Goal: Task Accomplishment & Management: Manage account settings

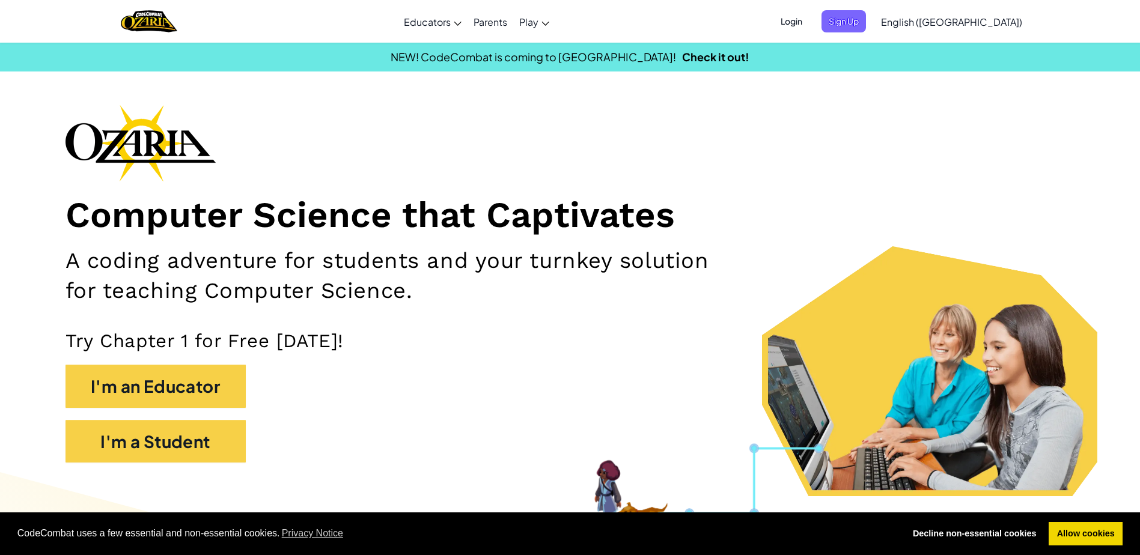
click at [810, 24] on span "Login" at bounding box center [792, 21] width 36 height 22
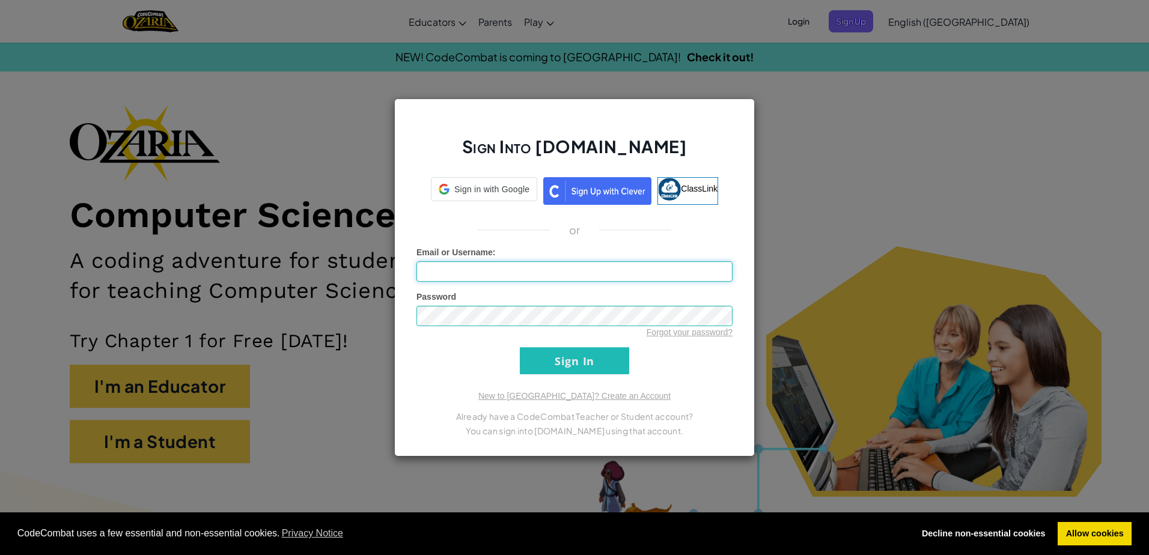
type input "[DOMAIN_NAME][EMAIL_ADDRESS][DOMAIN_NAME]"
click at [606, 369] on input "Sign In" at bounding box center [574, 360] width 109 height 27
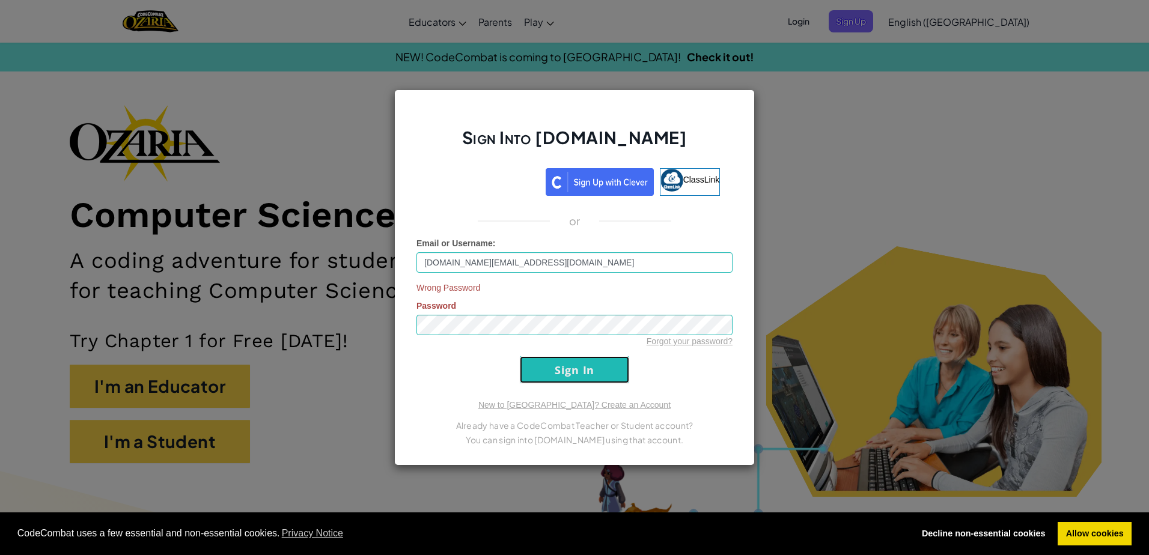
click at [564, 372] on input "Sign In" at bounding box center [574, 369] width 109 height 27
click at [520, 356] on input "Sign In" at bounding box center [574, 369] width 109 height 27
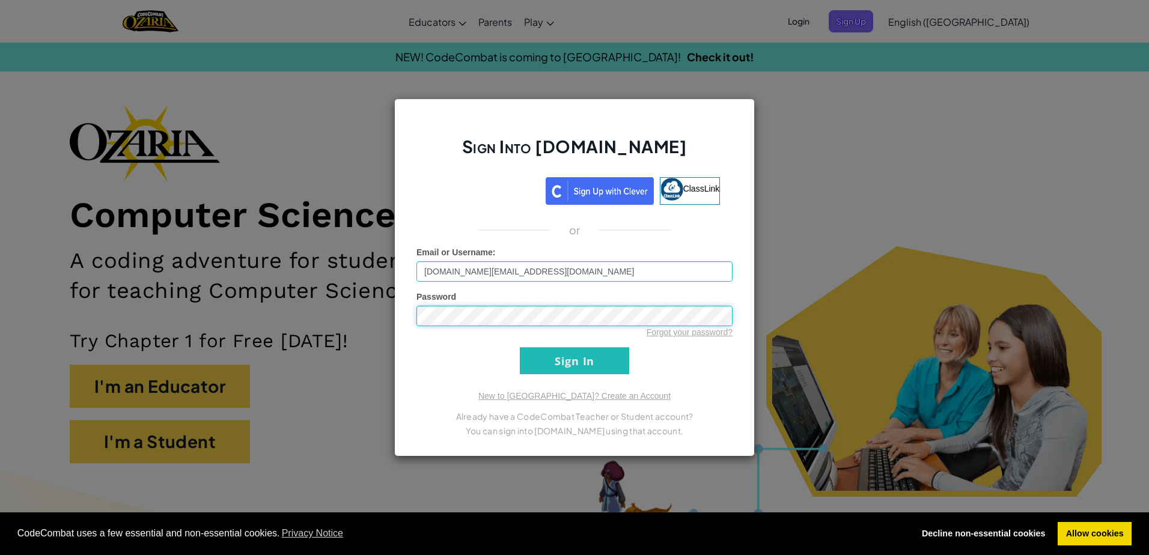
click at [520, 347] on input "Sign In" at bounding box center [574, 360] width 109 height 27
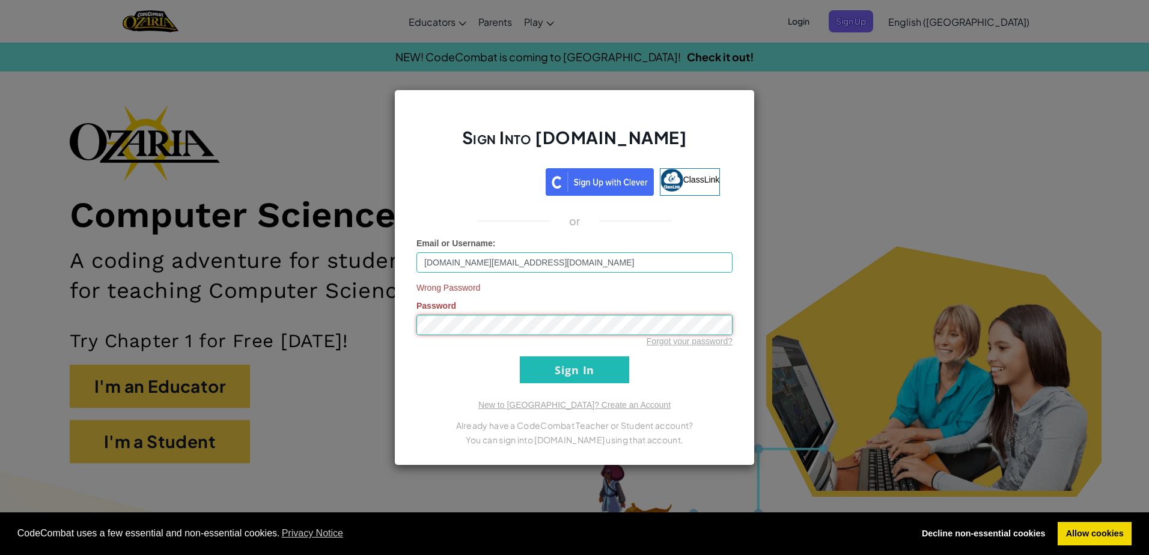
click at [520, 356] on input "Sign In" at bounding box center [574, 369] width 109 height 27
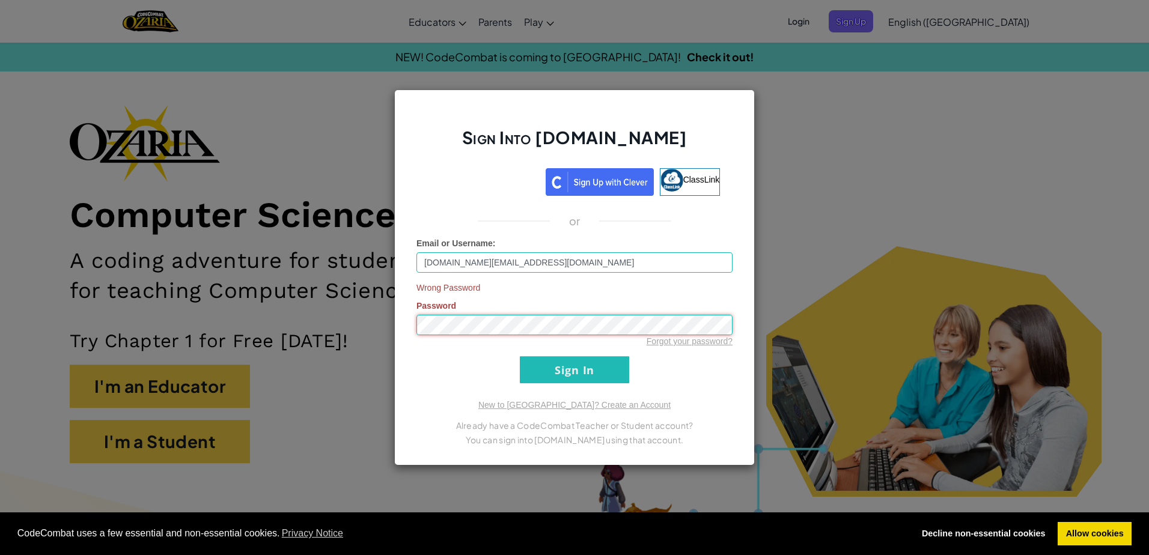
click at [520, 356] on input "Sign In" at bounding box center [574, 369] width 109 height 27
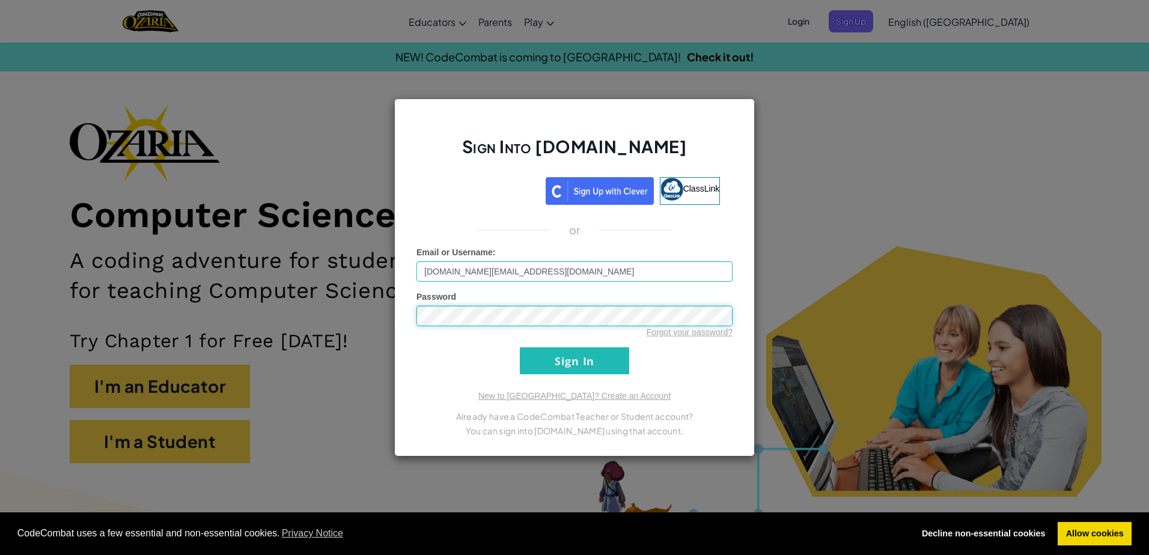
click at [520, 347] on input "Sign In" at bounding box center [574, 360] width 109 height 27
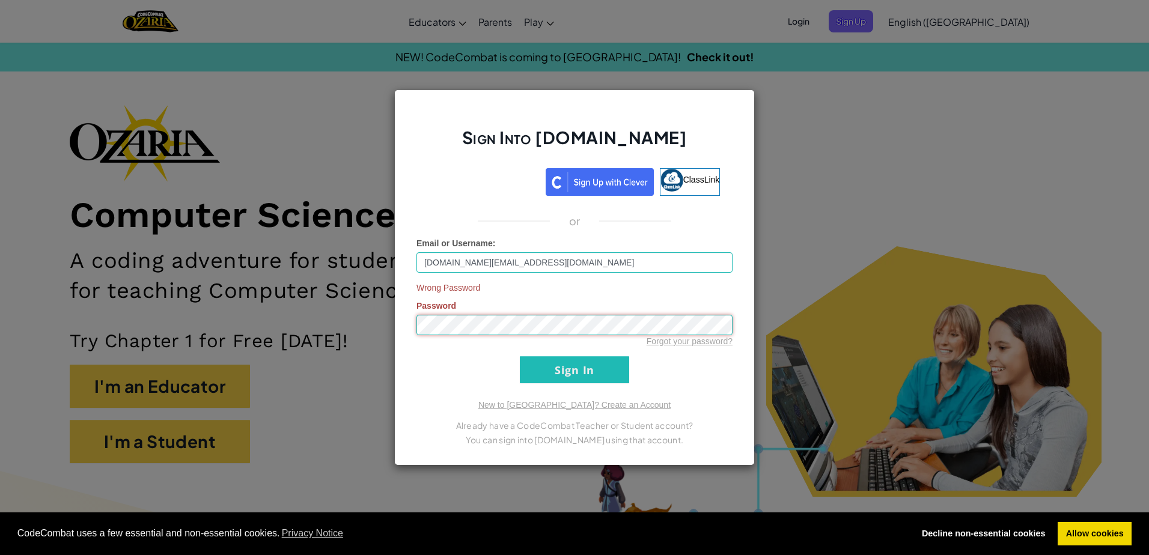
click at [520, 356] on input "Sign In" at bounding box center [574, 369] width 109 height 27
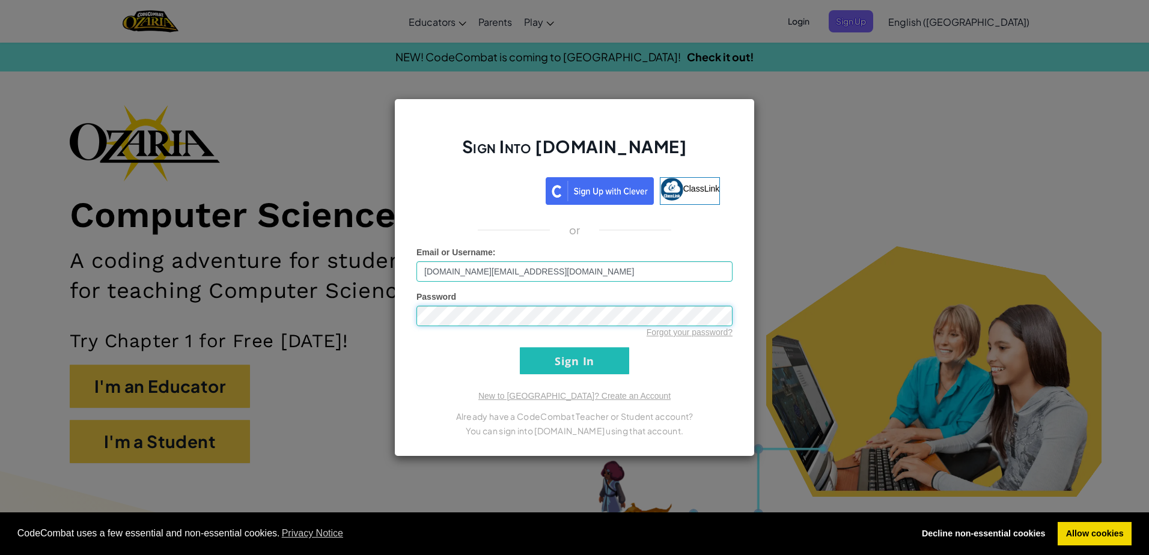
click at [520, 347] on input "Sign In" at bounding box center [574, 360] width 109 height 27
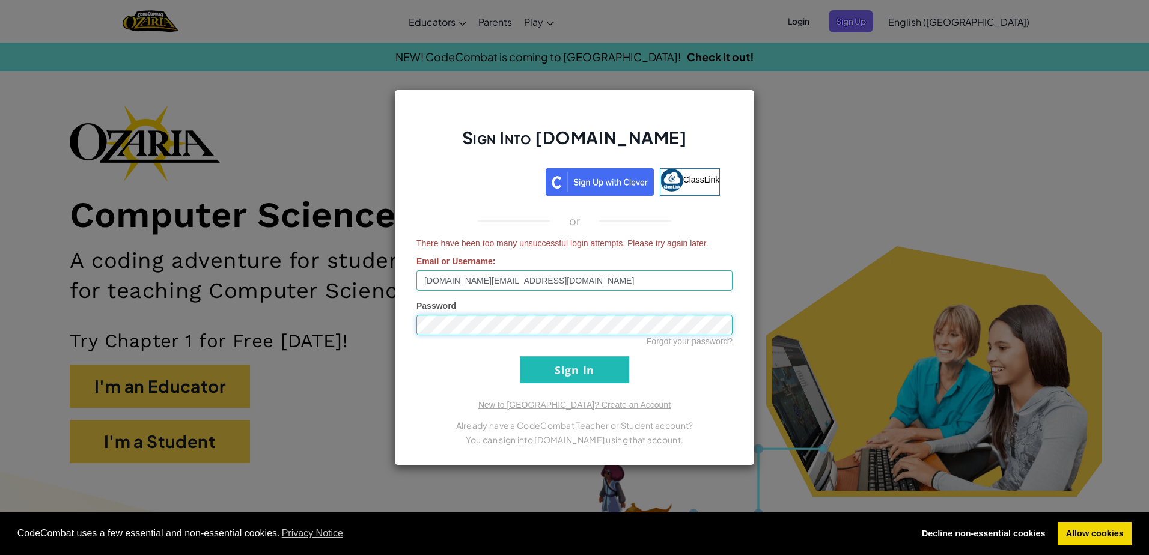
click at [520, 356] on input "Sign In" at bounding box center [574, 369] width 109 height 27
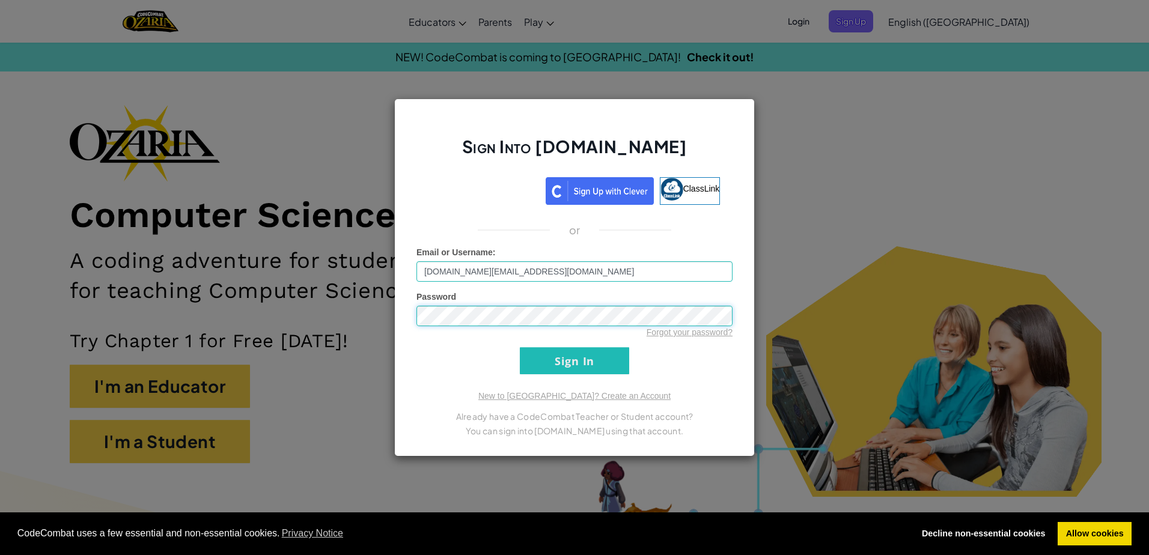
click at [520, 347] on input "Sign In" at bounding box center [574, 360] width 109 height 27
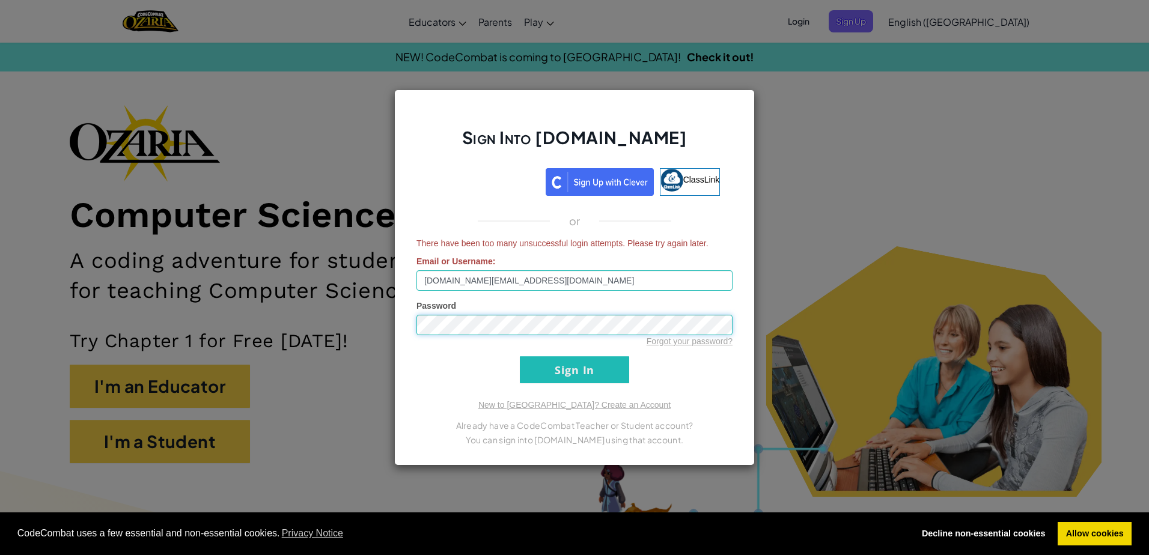
click at [520, 356] on input "Sign In" at bounding box center [574, 369] width 109 height 27
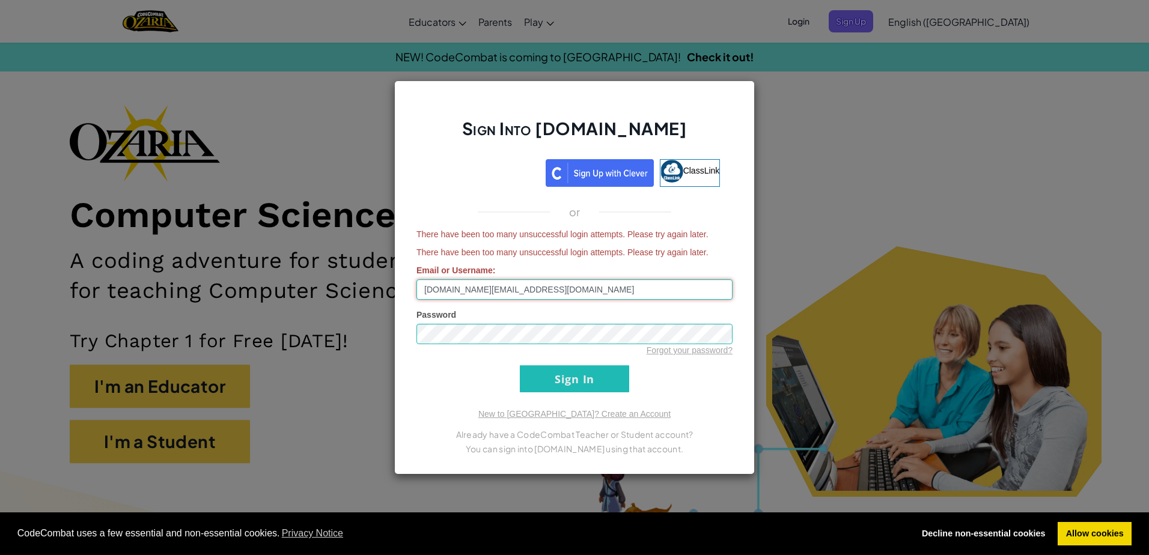
click at [563, 293] on input "[DOMAIN_NAME][EMAIL_ADDRESS][DOMAIN_NAME]" at bounding box center [575, 290] width 316 height 20
click at [671, 356] on form "There have been too many unsuccessful login attempts. Please try again later. T…" at bounding box center [575, 310] width 316 height 164
click at [669, 353] on link "Forgot your password?" at bounding box center [690, 351] width 86 height 10
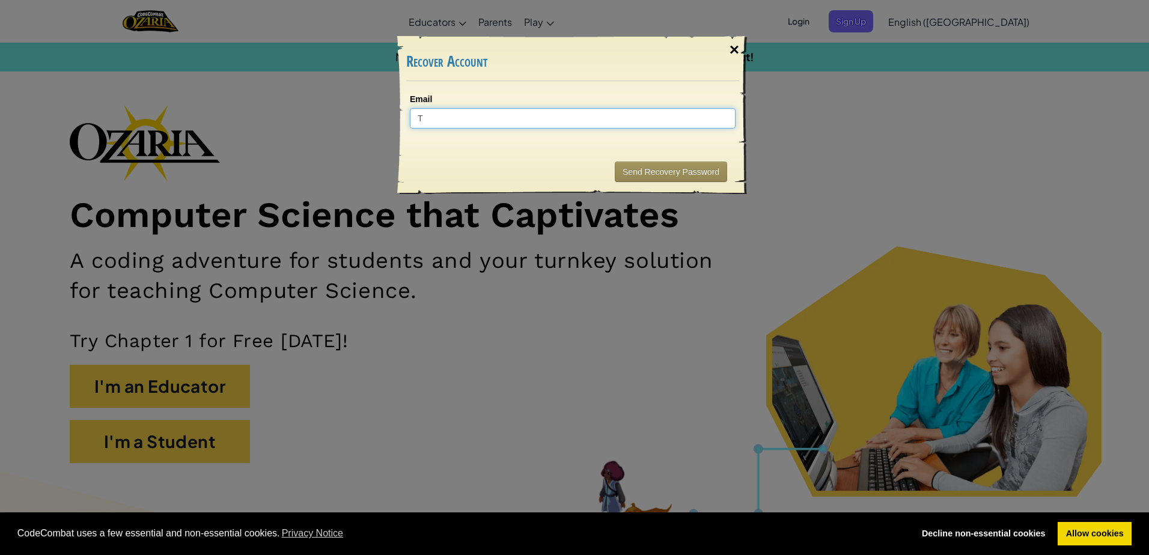
type input "T"
click at [730, 44] on div "×" at bounding box center [735, 49] width 28 height 35
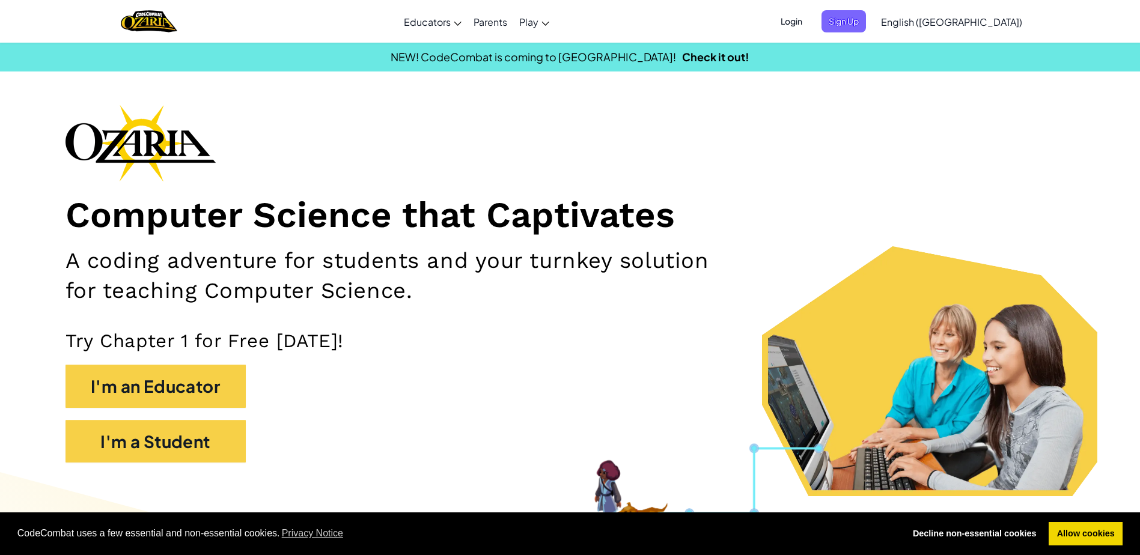
click at [810, 23] on span "Login" at bounding box center [792, 21] width 36 height 22
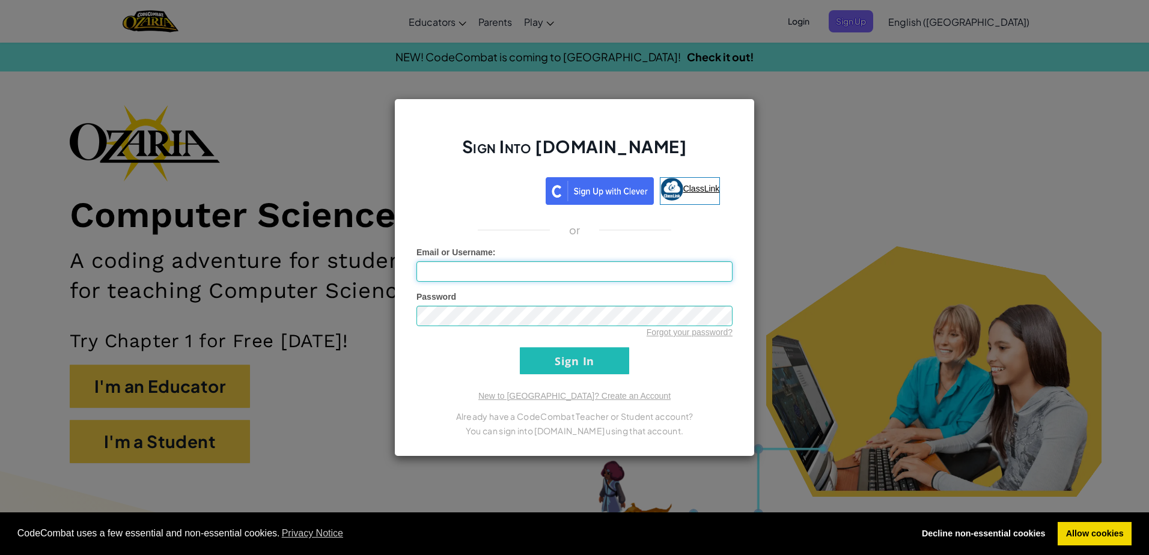
type input "[DOMAIN_NAME][EMAIL_ADDRESS][DOMAIN_NAME]"
drag, startPoint x: 594, startPoint y: 271, endPoint x: 382, endPoint y: 262, distance: 212.4
click at [382, 262] on div "Sign Into [DOMAIN_NAME] ClassLink or Unknown Error Email or Username : [DOMAIN_…" at bounding box center [574, 277] width 1149 height 555
type input "[PERSON_NAME]"
click at [673, 373] on form "Email or Username : [PERSON_NAME] Password Forgot your password? Sign In" at bounding box center [575, 310] width 316 height 128
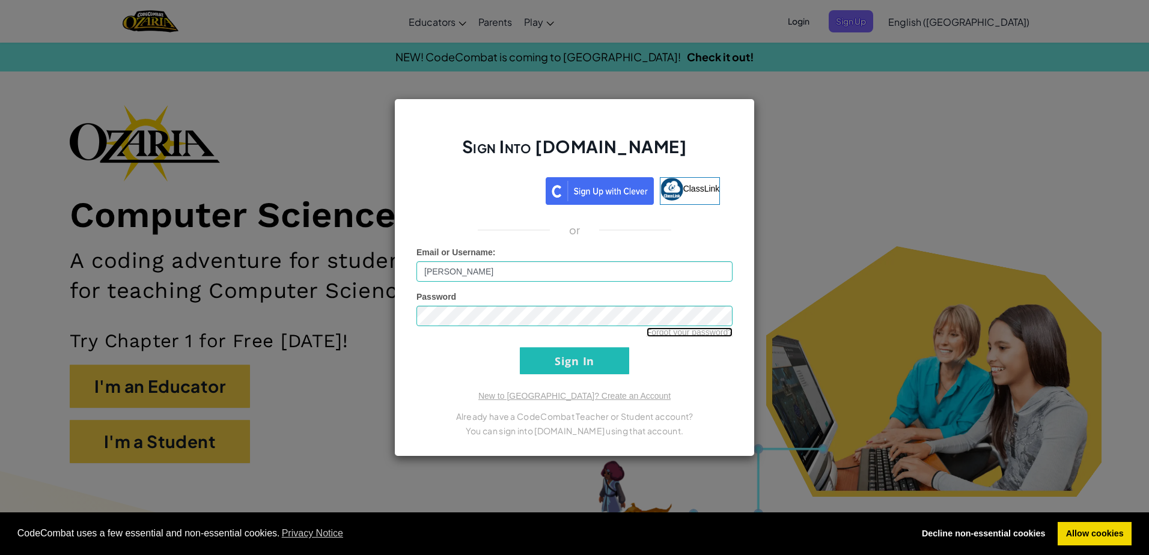
click at [681, 336] on link "Forgot your password?" at bounding box center [690, 333] width 86 height 10
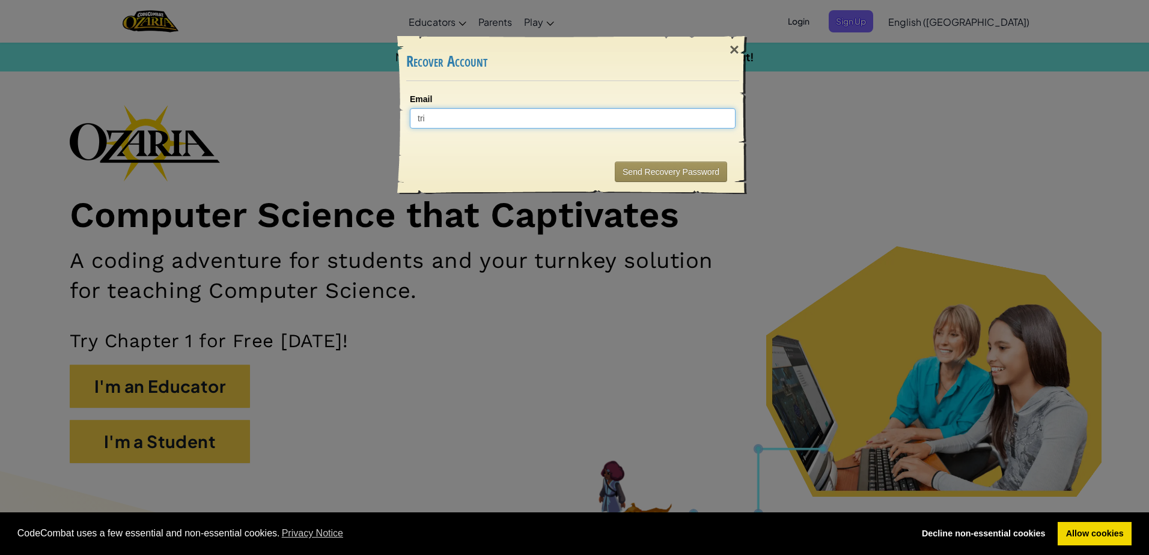
type input "tri"
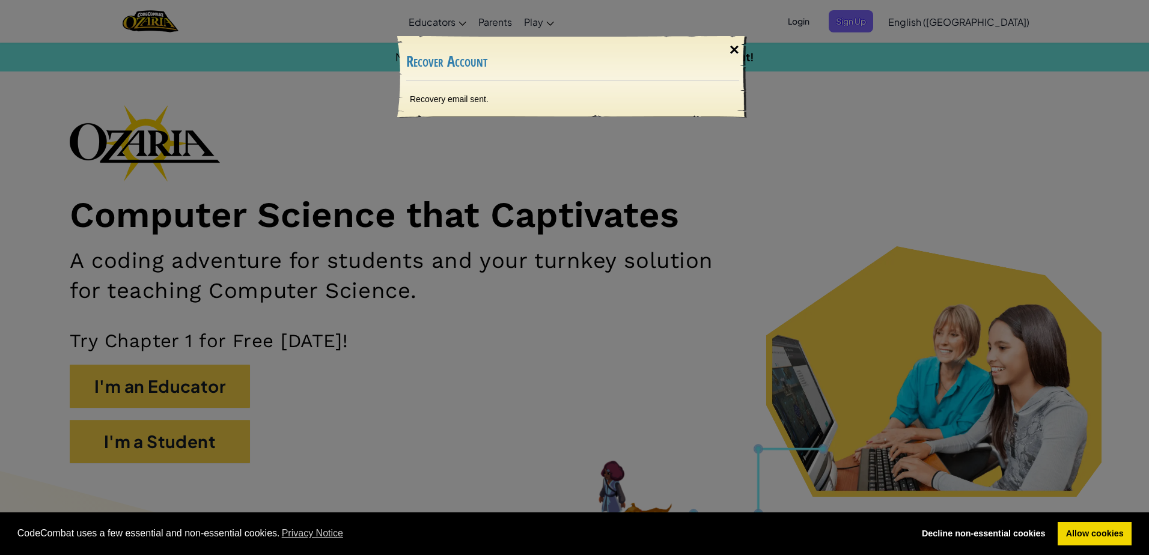
click at [732, 44] on div "×" at bounding box center [735, 49] width 28 height 35
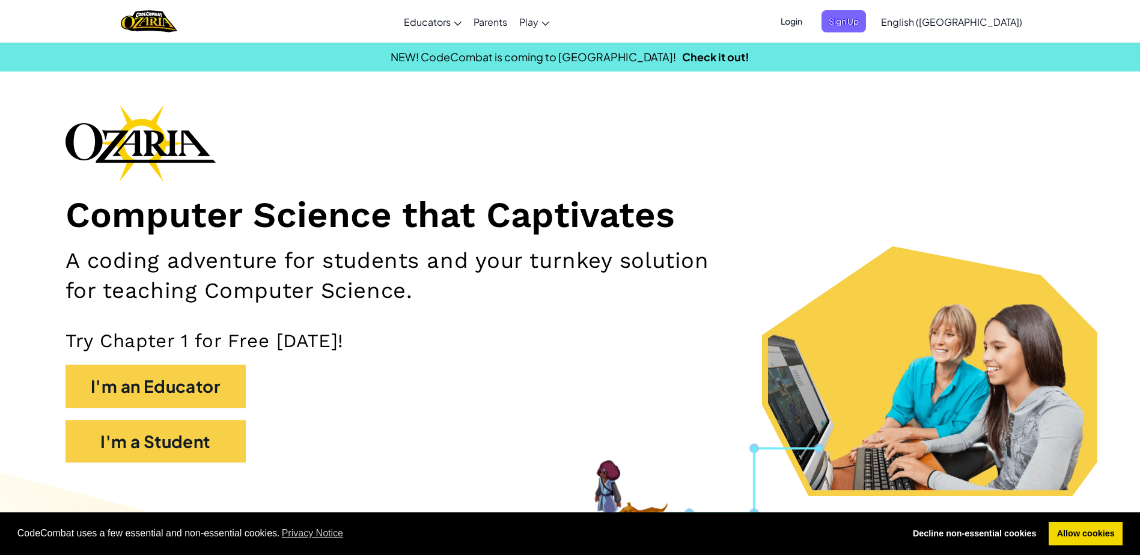
click at [810, 23] on span "Login" at bounding box center [792, 21] width 36 height 22
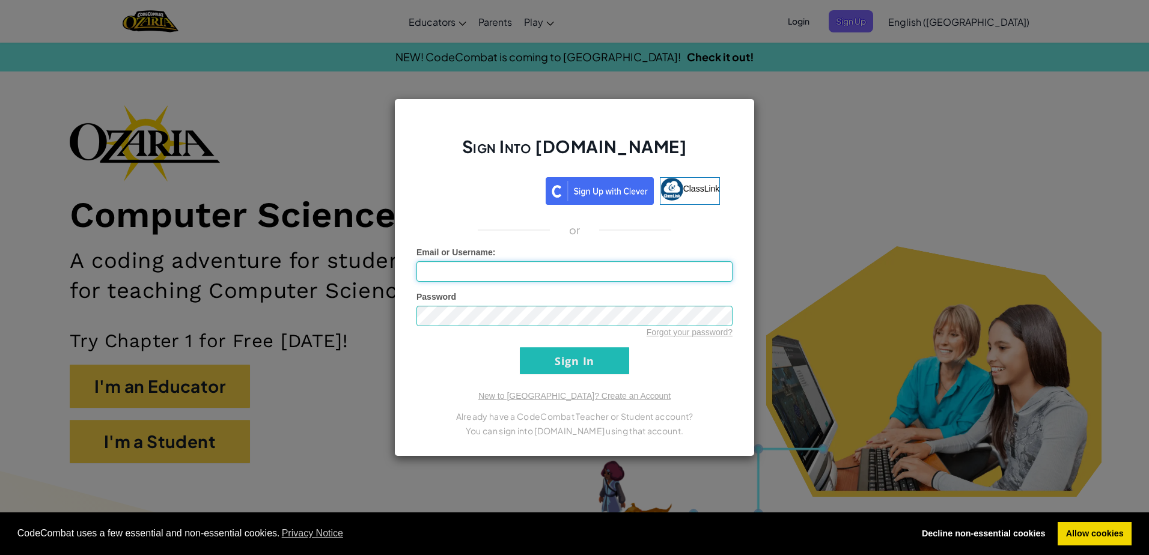
type input "[DOMAIN_NAME][EMAIL_ADDRESS][DOMAIN_NAME]"
click at [524, 327] on div "Forgot your password?" at bounding box center [575, 332] width 316 height 12
click at [338, 324] on div "Sign Into [DOMAIN_NAME] ClassLink or Unknown Error Email or Username : [DOMAIN_…" at bounding box center [574, 277] width 1149 height 555
click at [520, 347] on input "Sign In" at bounding box center [574, 360] width 109 height 27
